Goal: Transaction & Acquisition: Purchase product/service

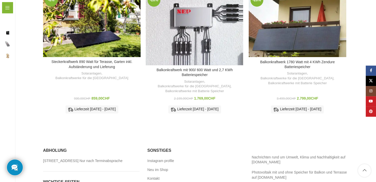
scroll to position [333, 0]
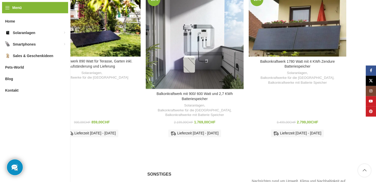
click at [205, 51] on div "Balkonkraftwerk mit 900/ 600 Watt und 2,7 KWh Batteriespeicher" at bounding box center [207, 41] width 24 height 98
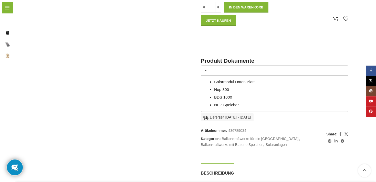
scroll to position [515, 0]
click at [228, 97] on link "BDS 1000" at bounding box center [223, 97] width 18 height 4
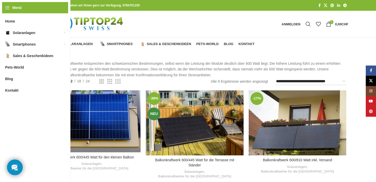
click at [74, 74] on p "Unsere Balkonkraftwerke entsprechen den schweizerischen Bestimmungen, selbst we…" at bounding box center [195, 69] width 305 height 17
